Goal: Information Seeking & Learning: Learn about a topic

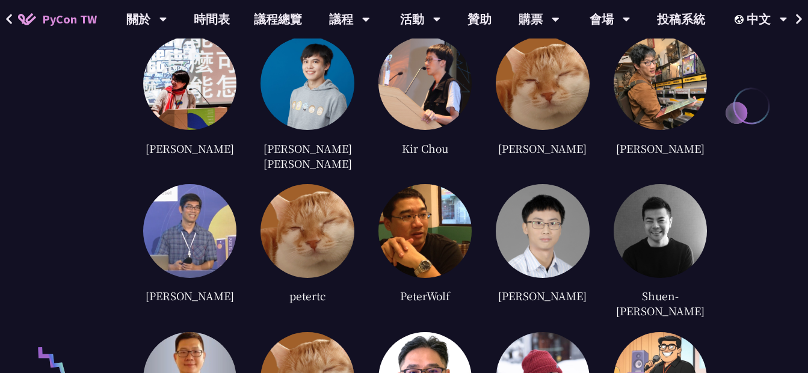
scroll to position [2578, 0]
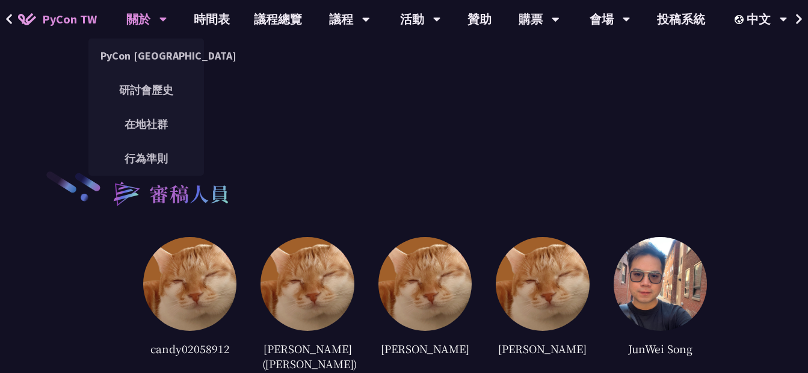
click at [154, 12] on div "關於" at bounding box center [146, 19] width 41 height 39
click at [152, 52] on link "PyCon [GEOGRAPHIC_DATA]" at bounding box center [146, 56] width 116 height 28
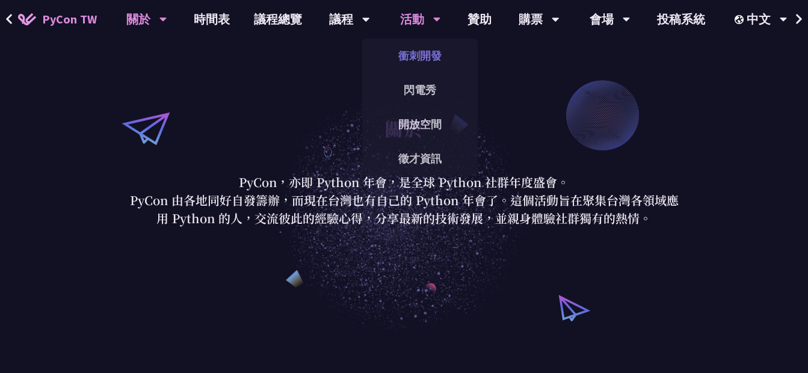
click at [422, 51] on link "衝刺開發" at bounding box center [420, 56] width 116 height 28
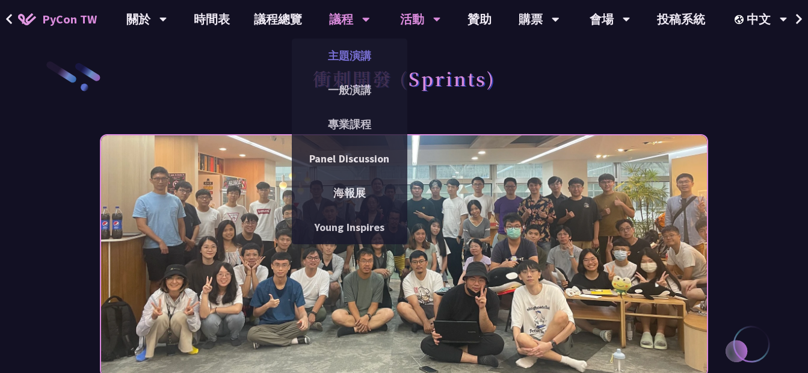
click at [342, 58] on link "主題演講" at bounding box center [350, 56] width 116 height 28
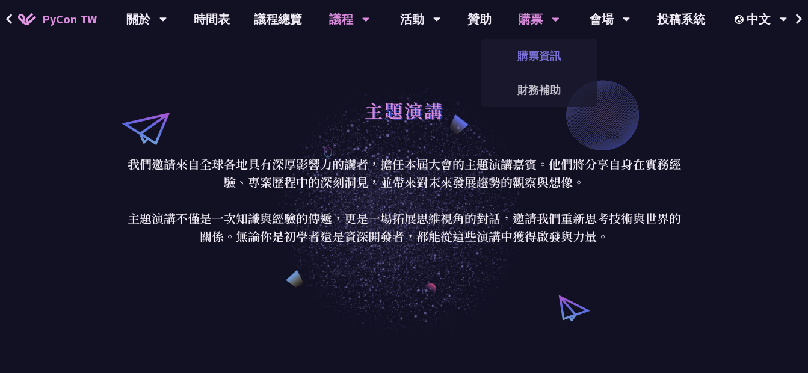
click at [535, 62] on link "購票資訊" at bounding box center [539, 56] width 116 height 28
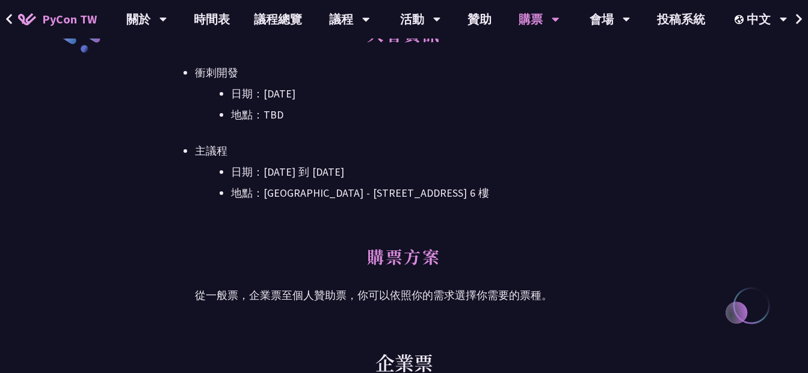
scroll to position [481, 0]
